Goal: Complete application form

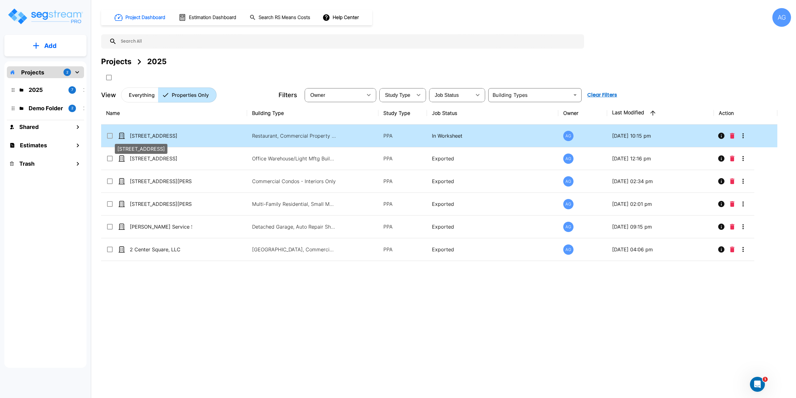
click at [186, 135] on p "[STREET_ADDRESS]" at bounding box center [161, 135] width 62 height 7
checkbox input "true"
click at [186, 135] on p "[STREET_ADDRESS]" at bounding box center [161, 135] width 62 height 7
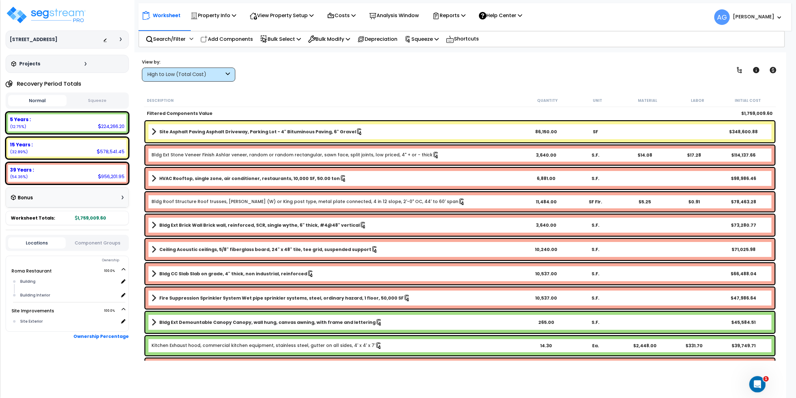
click at [754, 379] on icon "Open Intercom Messenger" at bounding box center [756, 383] width 10 height 10
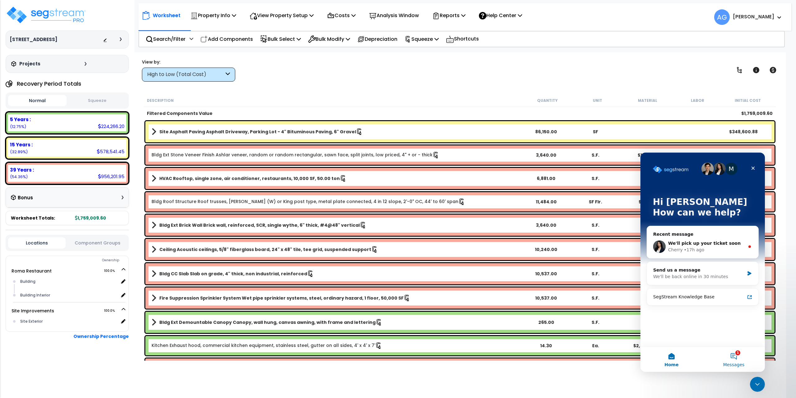
click at [737, 357] on button "1 Messages" at bounding box center [733, 358] width 62 height 25
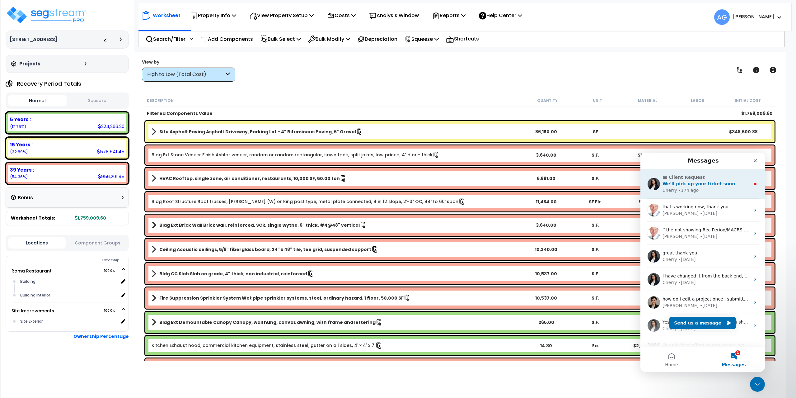
click at [703, 189] on div "Cherry • 17h ago" at bounding box center [706, 190] width 88 height 7
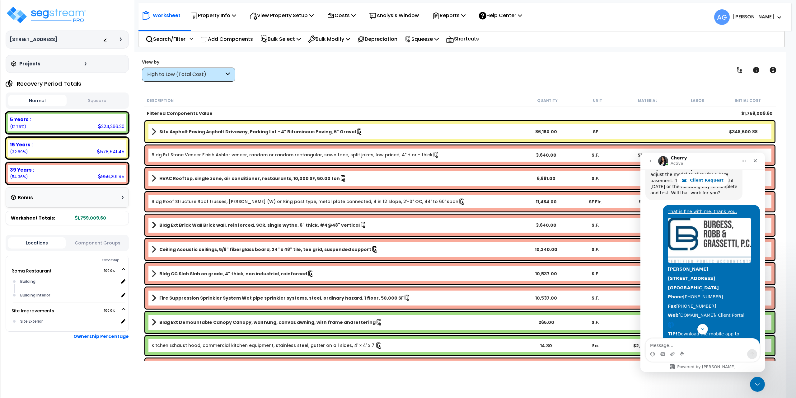
scroll to position [1548, 0]
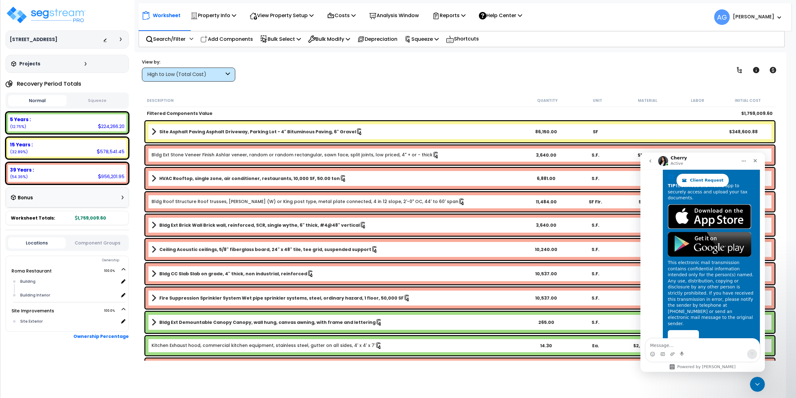
click at [707, 373] on div "Sure, we will be updating you as soon as it's done. Thanks for your patience." at bounding box center [693, 379] width 87 height 12
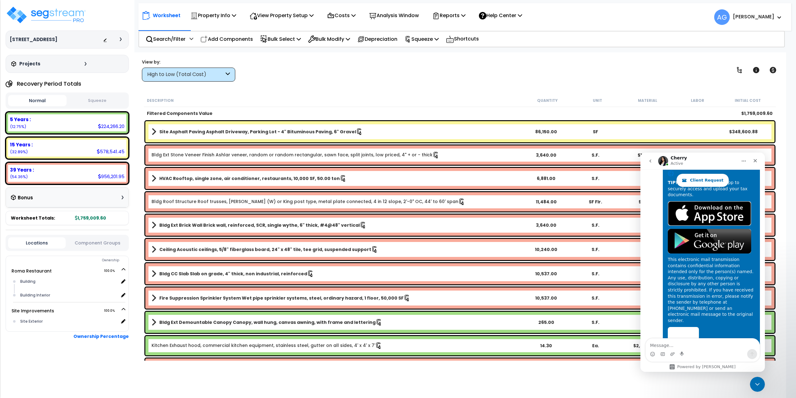
scroll to position [1554, 0]
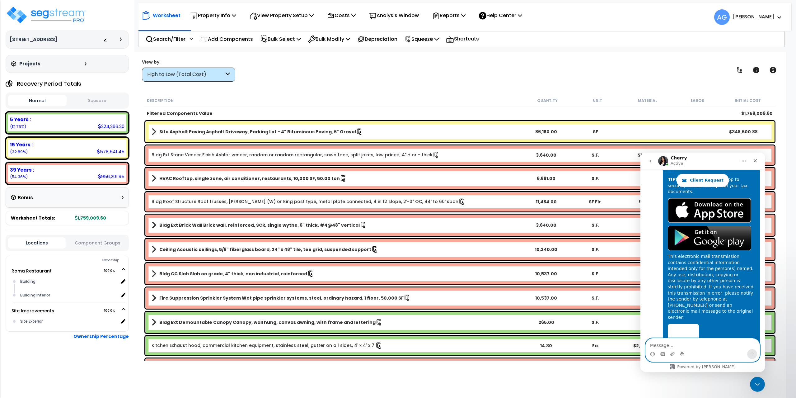
click at [703, 341] on textarea "Message…" at bounding box center [702, 343] width 114 height 11
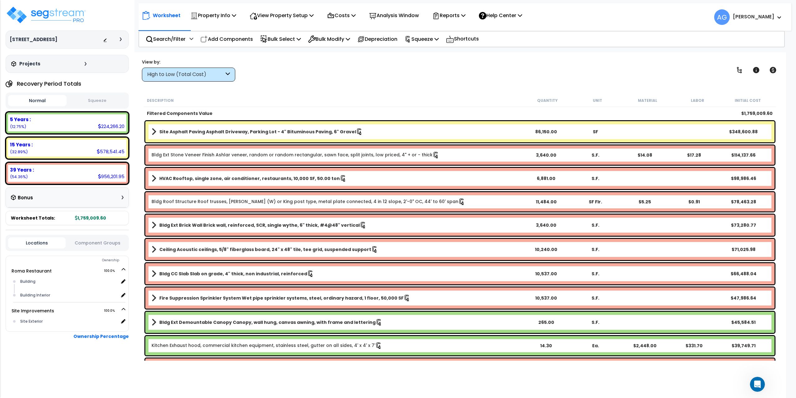
scroll to position [0, 0]
click at [569, 387] on div "Worksheet Property Info Property Setup Add Property Unit Template property Clon…" at bounding box center [459, 251] width 653 height 398
click at [290, 17] on p "View Property Setup" at bounding box center [281, 15] width 64 height 8
click at [284, 42] on link "View Questionnaire" at bounding box center [277, 42] width 62 height 12
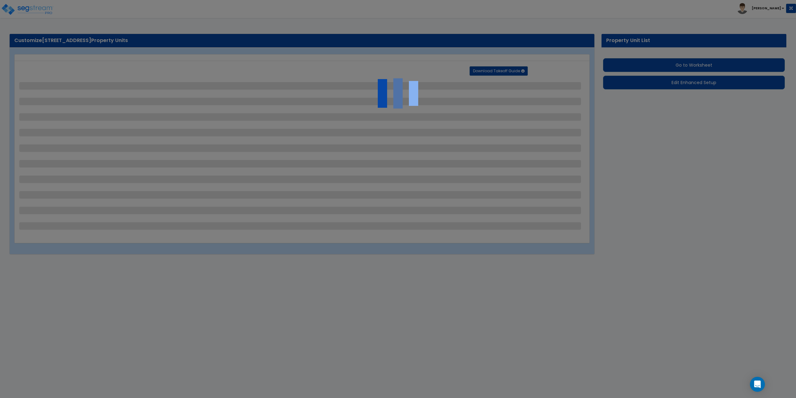
select select "2"
select select "1"
select select "3"
select select "4"
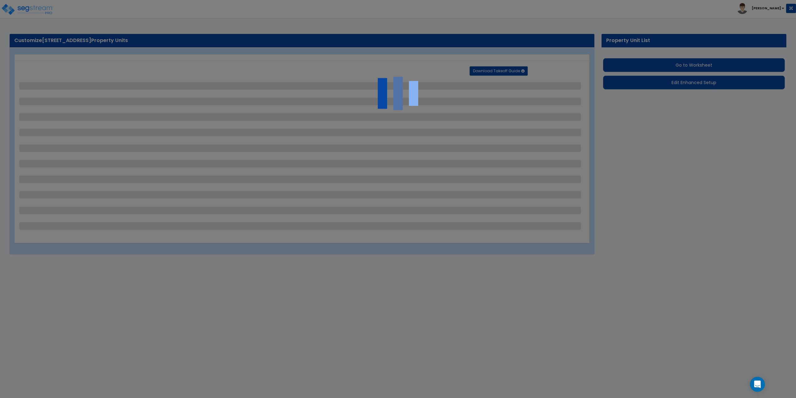
select select "2"
select select "1"
select select "4"
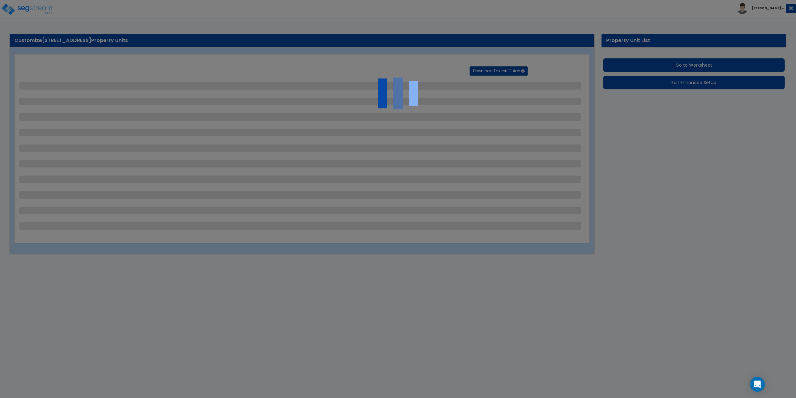
select select "2"
select select "1"
select select "4"
select select "3"
select select "1"
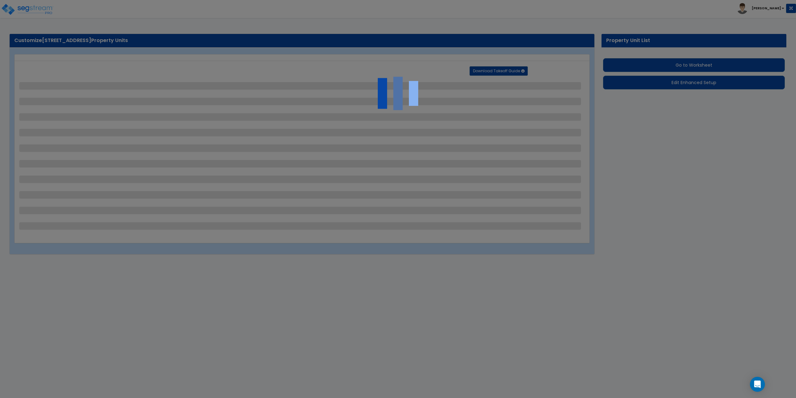
select select "1"
select select "2"
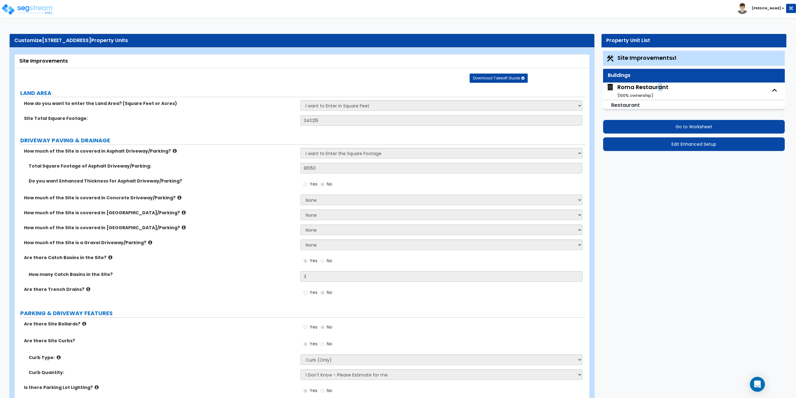
click at [659, 86] on div "Roma Restaurant ( 100 % ownership)" at bounding box center [642, 91] width 51 height 16
select select "5"
select select "1"
select select "3"
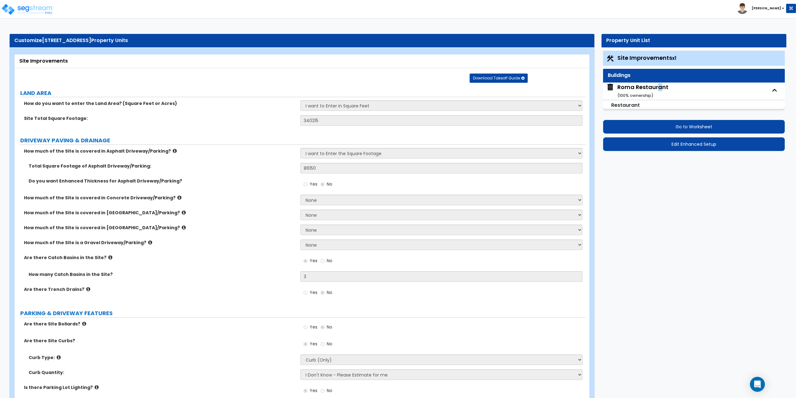
select select "1"
select select "2"
select select "1"
select select "2"
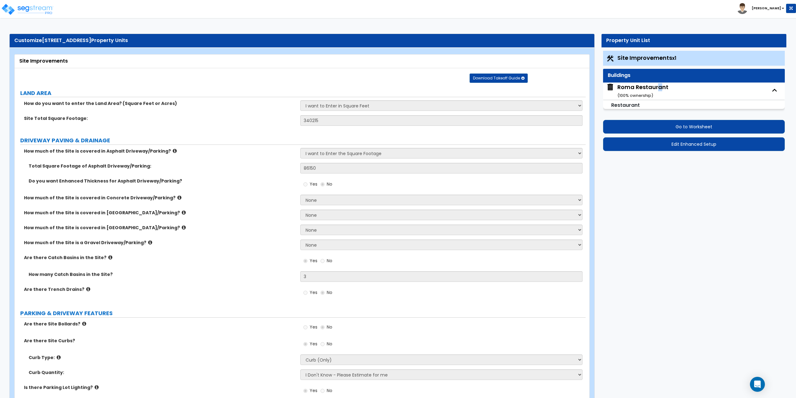
select select "1"
select select "2"
select select "7"
select select "1"
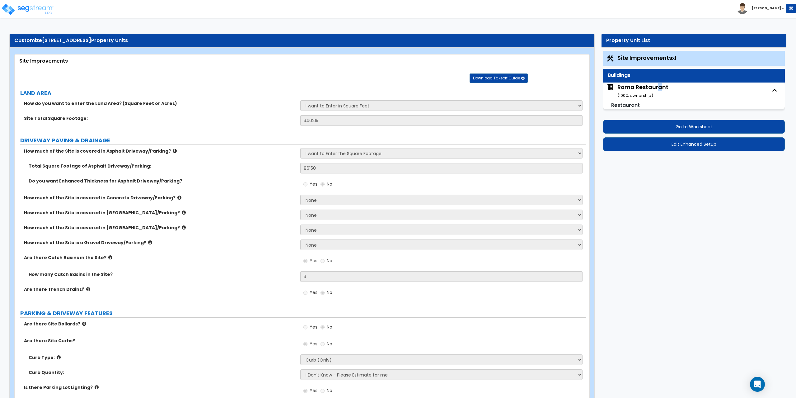
select select "1"
select select "5"
select select "6"
select select "1"
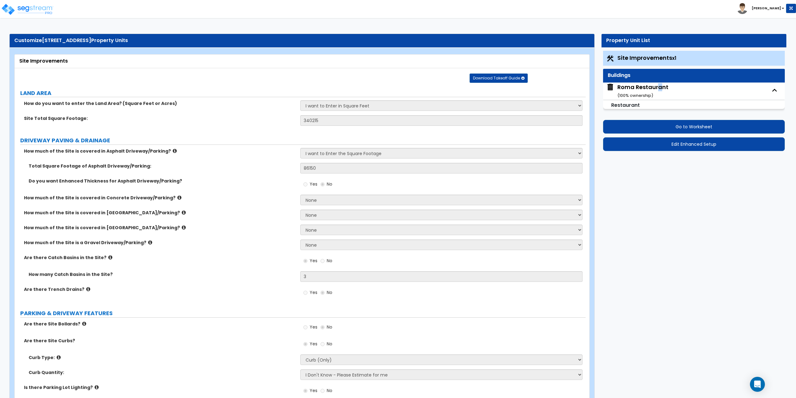
select select "1"
select select "3"
select select "1"
select select "4"
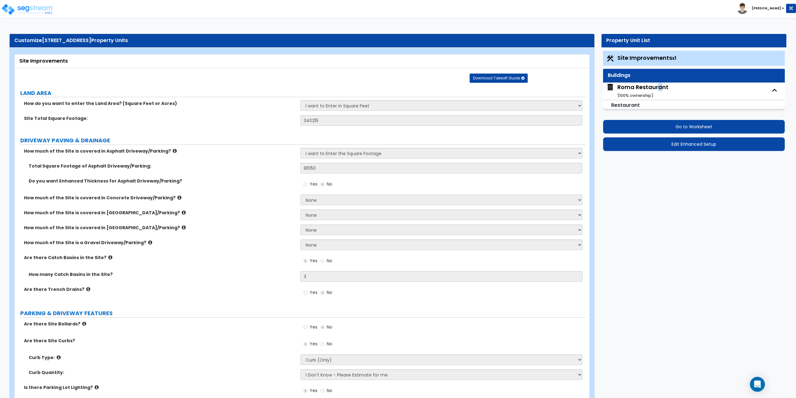
select select "1"
select select "2"
select select "7"
select select "1"
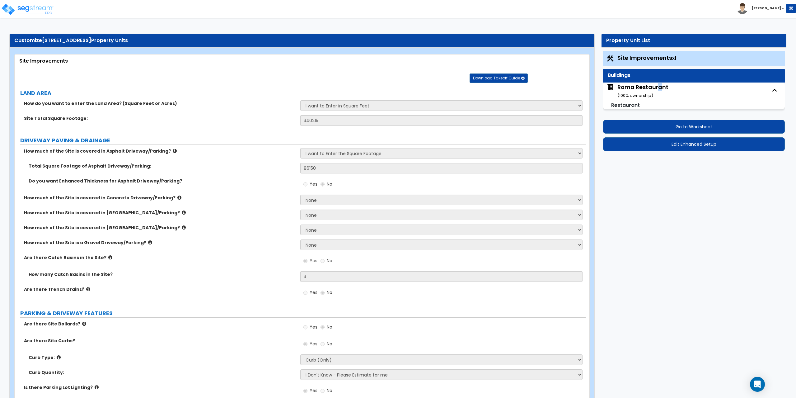
select select "2"
select select "1"
select select "2"
select select "1"
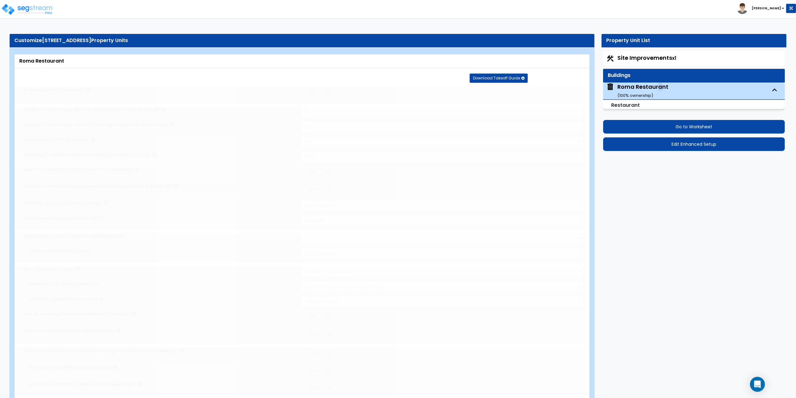
radio input "true"
select select "2"
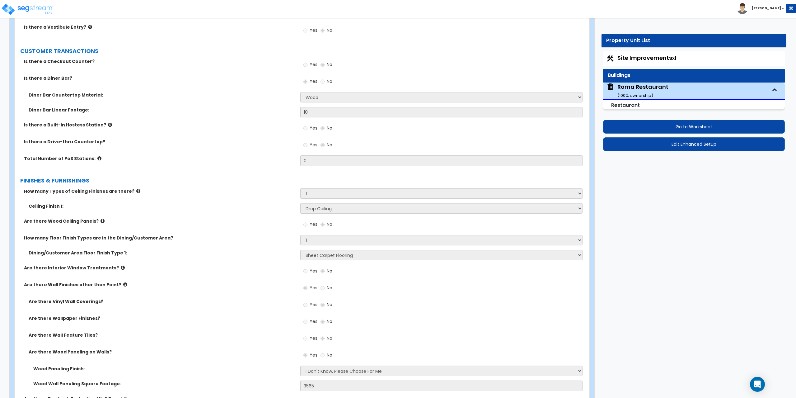
scroll to position [1151, 0]
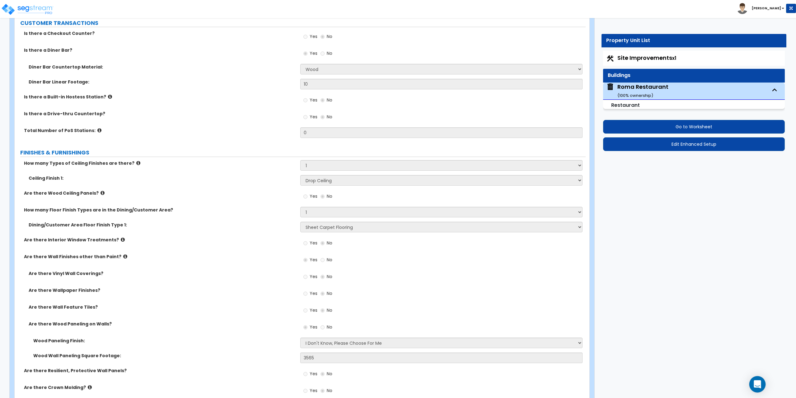
click at [756, 383] on icon "Open Intercom Messenger" at bounding box center [756, 384] width 7 height 8
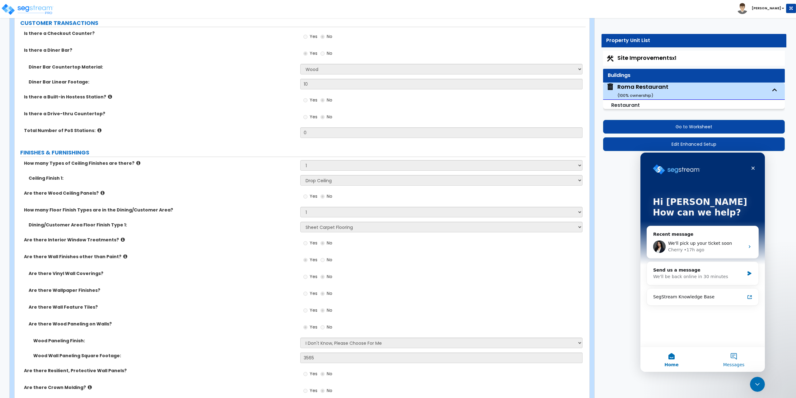
scroll to position [0, 0]
